Goal: Book appointment/travel/reservation

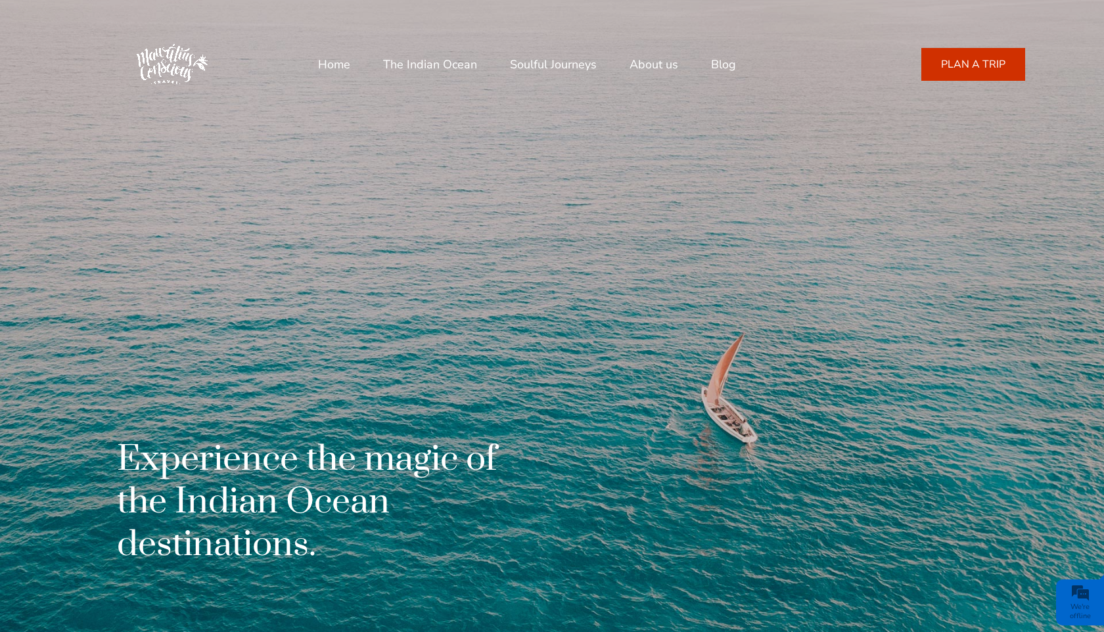
click at [643, 69] on link "About us" at bounding box center [654, 65] width 49 height 32
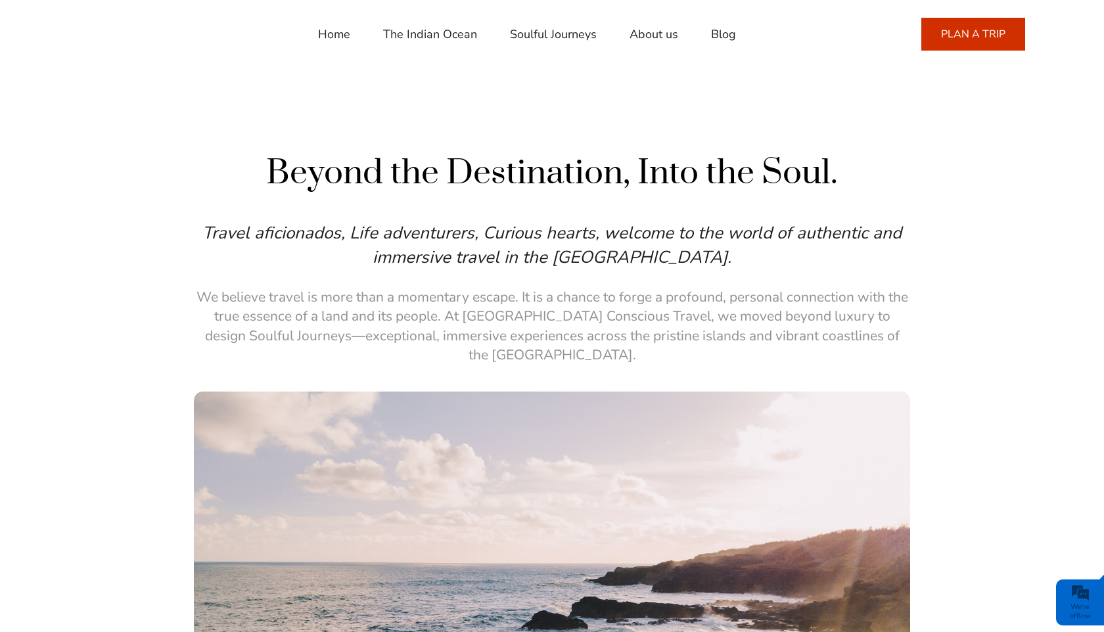
click at [969, 34] on link "PLAN A TRIP" at bounding box center [973, 34] width 104 height 33
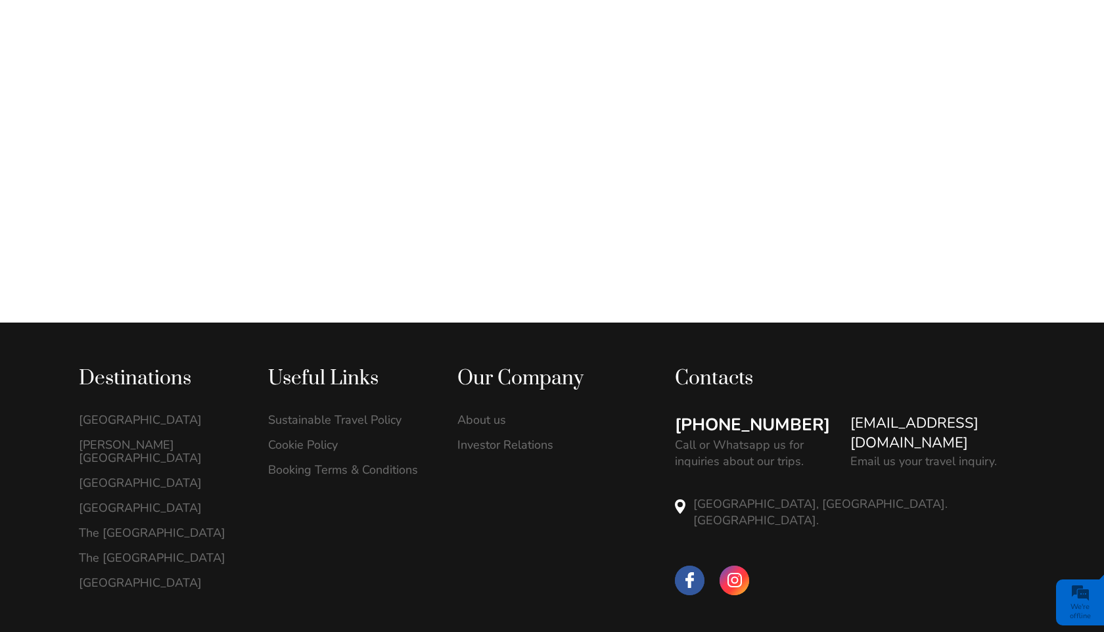
scroll to position [1024, 0]
